Goal: Navigation & Orientation: Find specific page/section

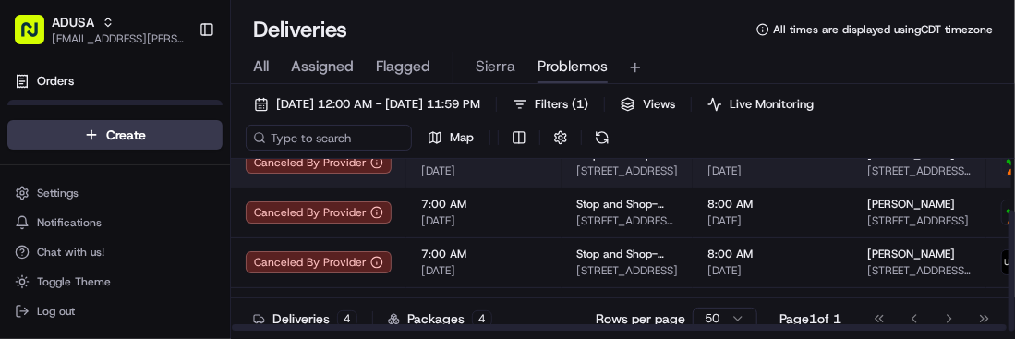
scroll to position [73, 0]
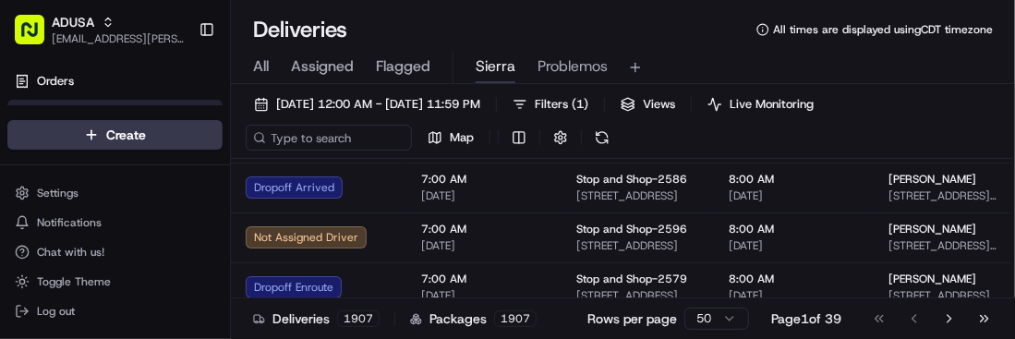
scroll to position [1120, 0]
